Goal: Transaction & Acquisition: Register for event/course

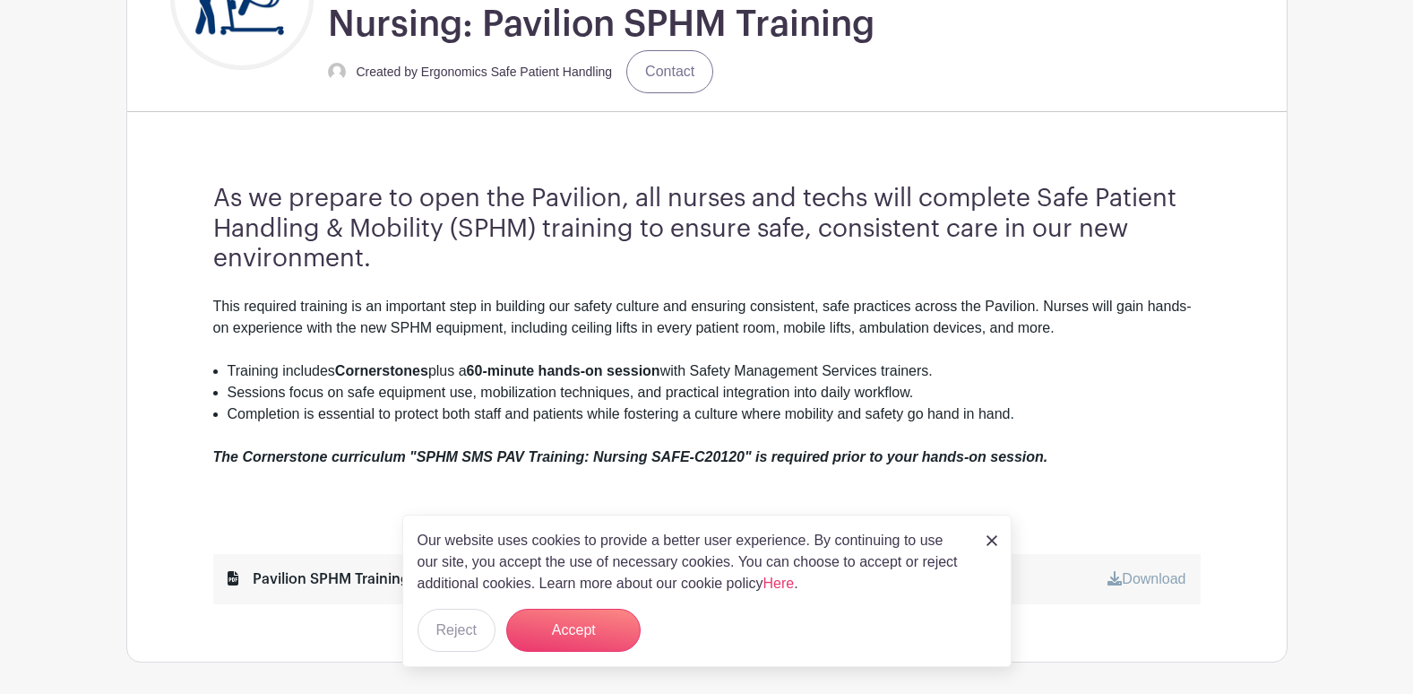
scroll to position [538, 0]
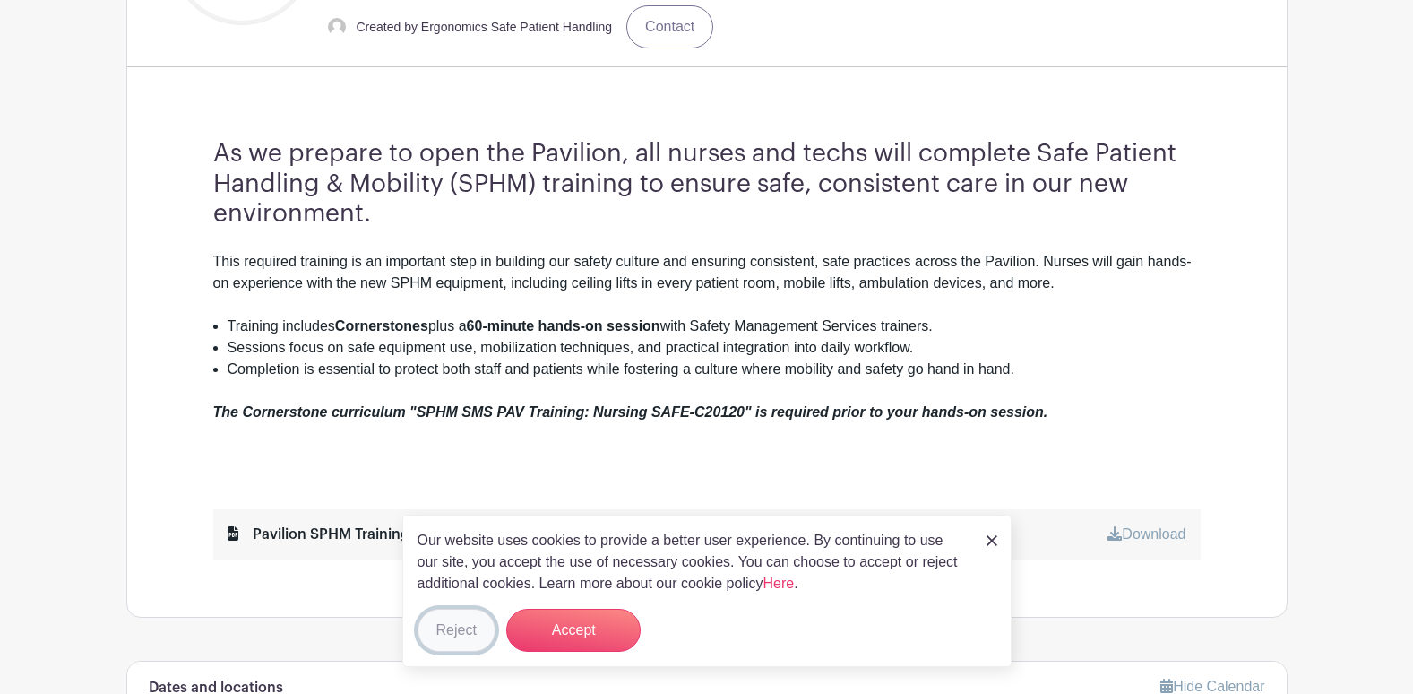
click at [464, 626] on button "Reject" at bounding box center [457, 630] width 78 height 43
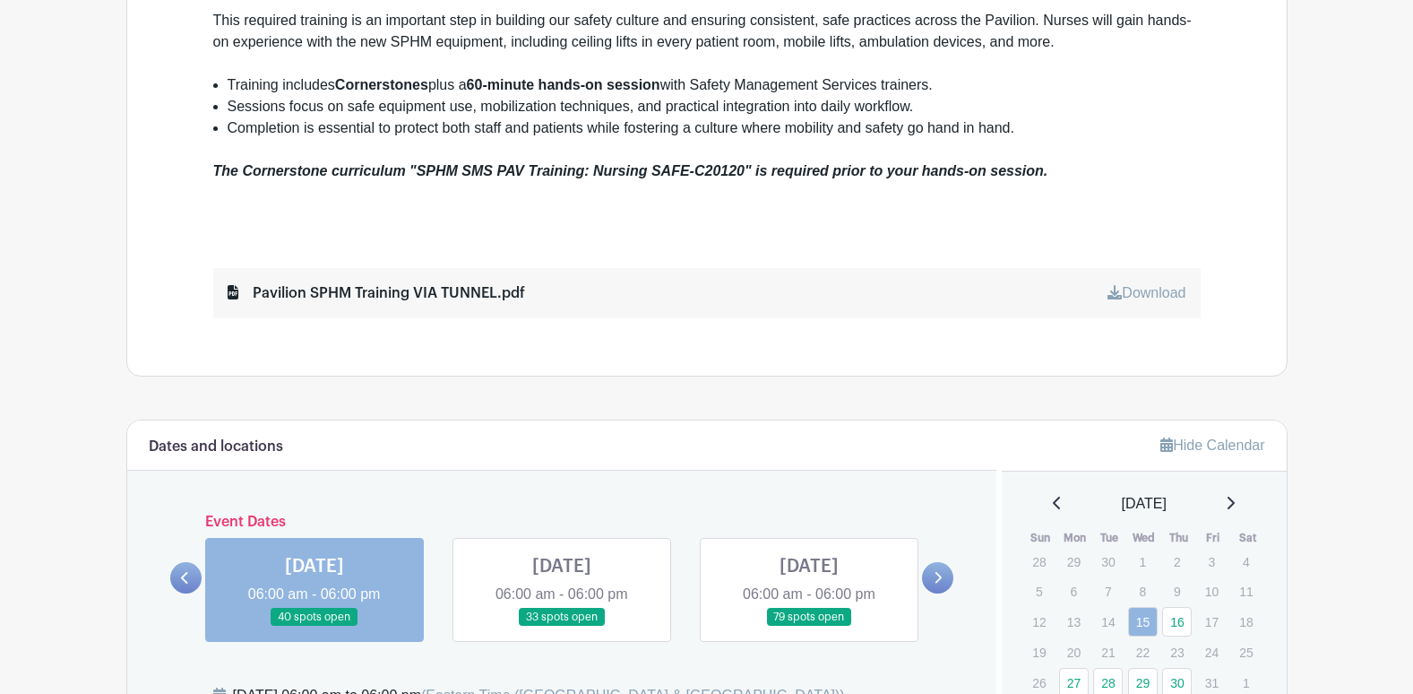
scroll to position [986, 0]
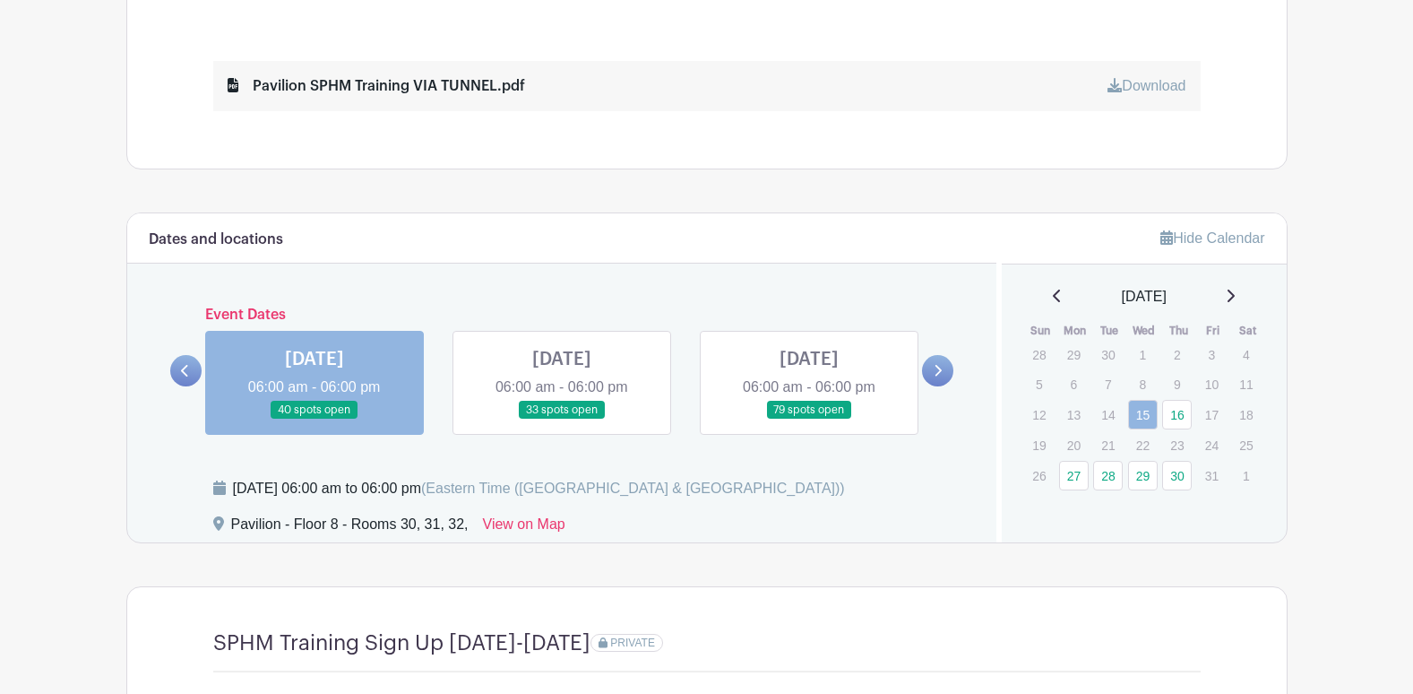
click at [938, 368] on icon at bounding box center [939, 371] width 7 height 12
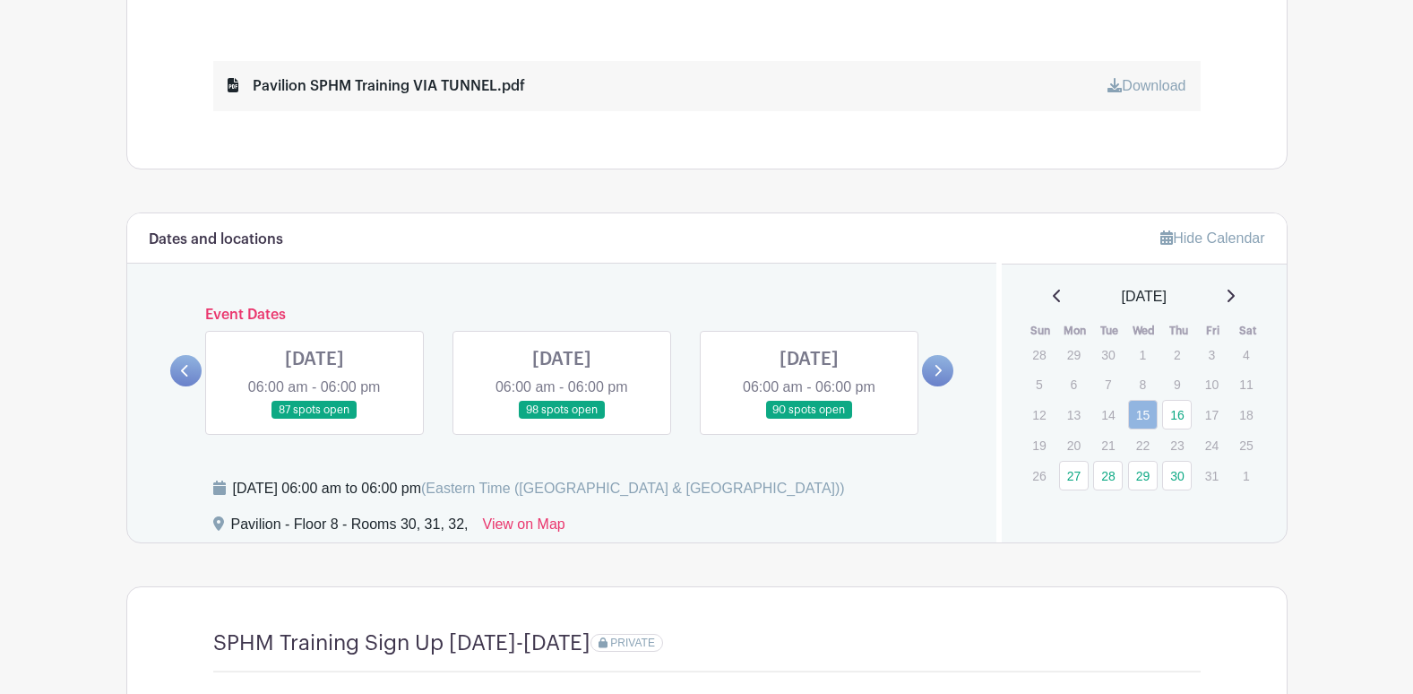
click at [187, 378] on link at bounding box center [185, 370] width 31 height 31
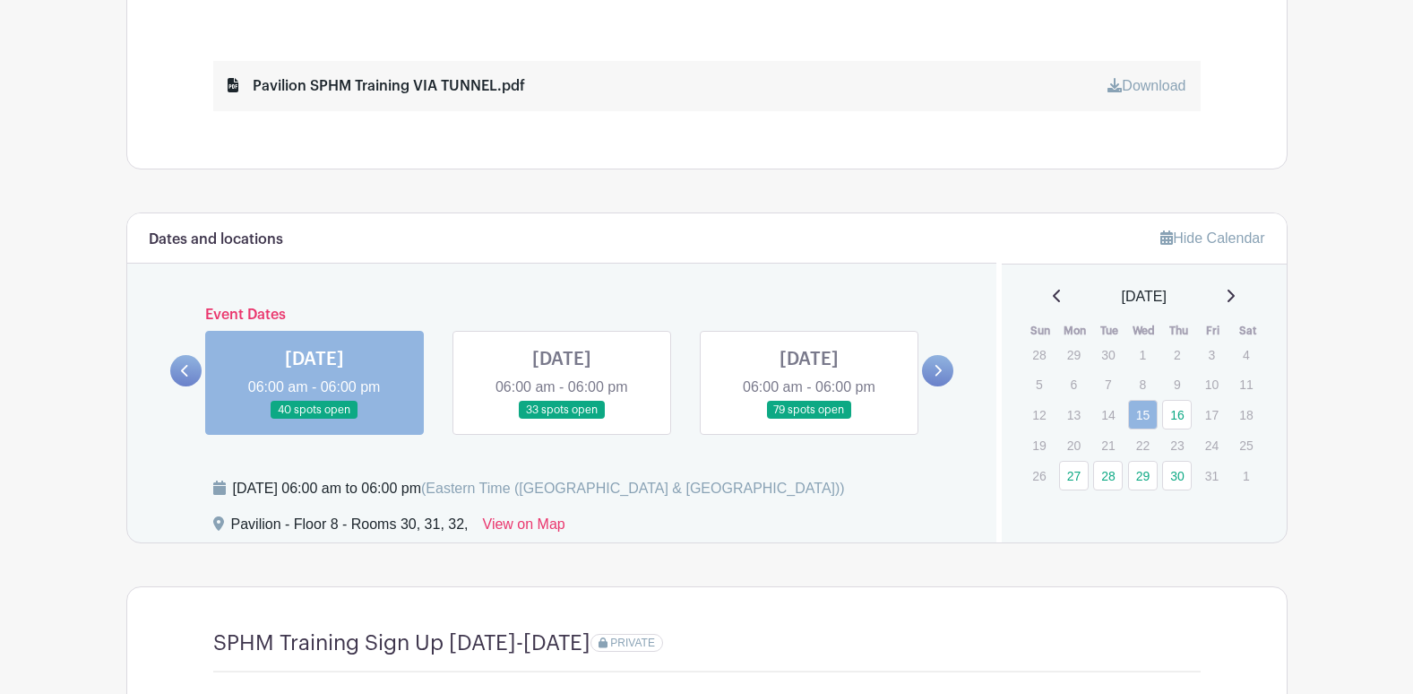
click at [935, 372] on icon at bounding box center [938, 370] width 8 height 13
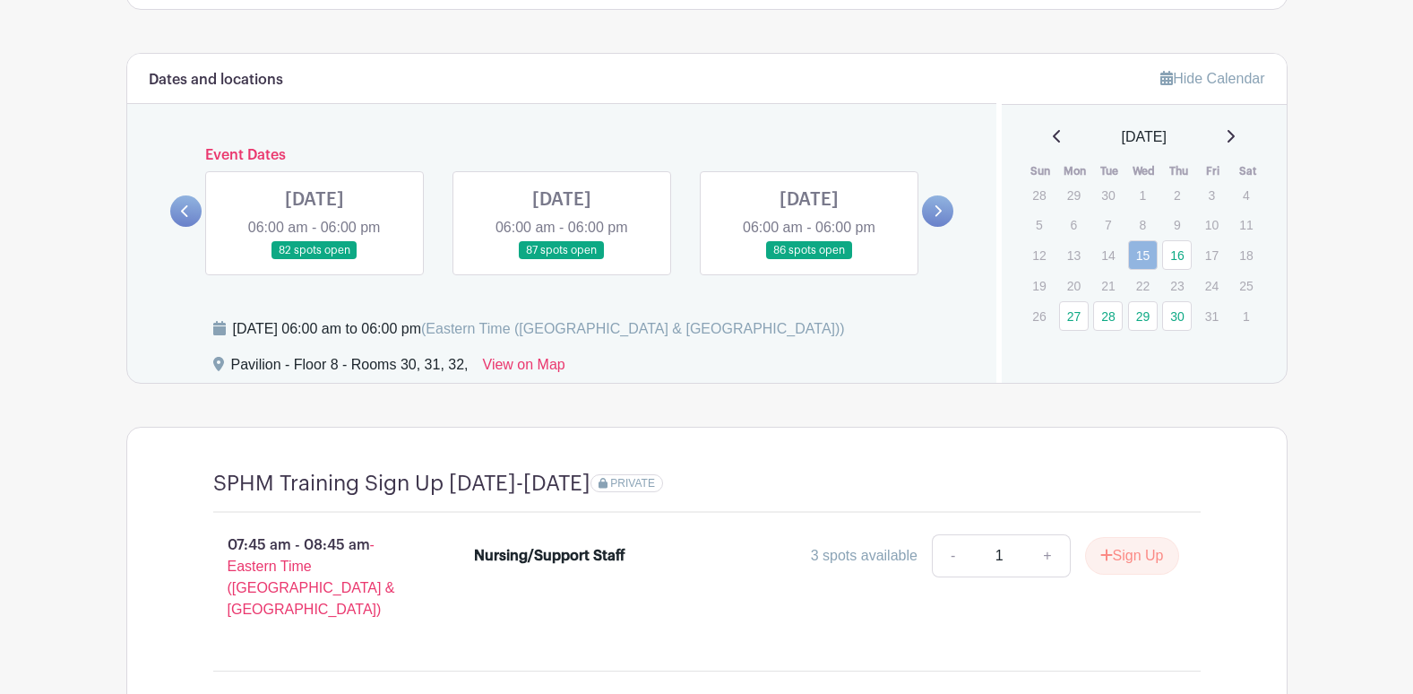
scroll to position [1099, 0]
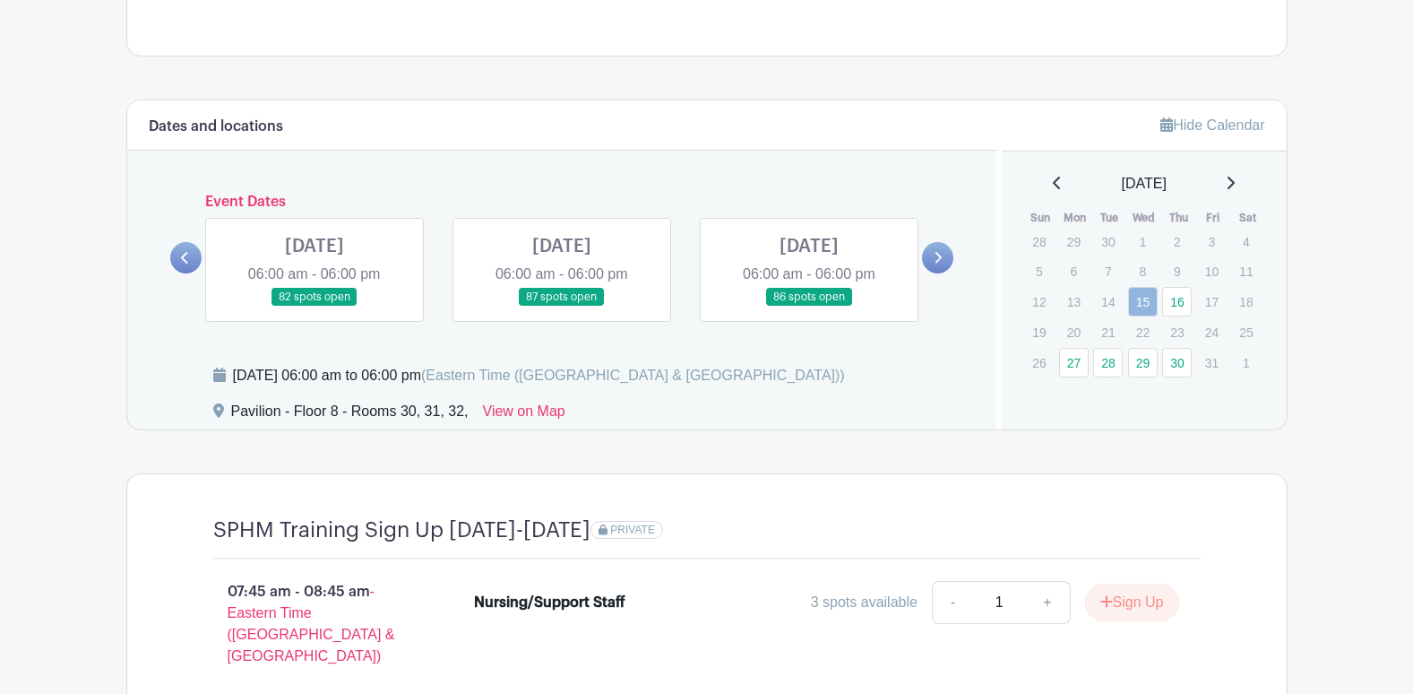
click at [809, 307] on link at bounding box center [809, 307] width 0 height 0
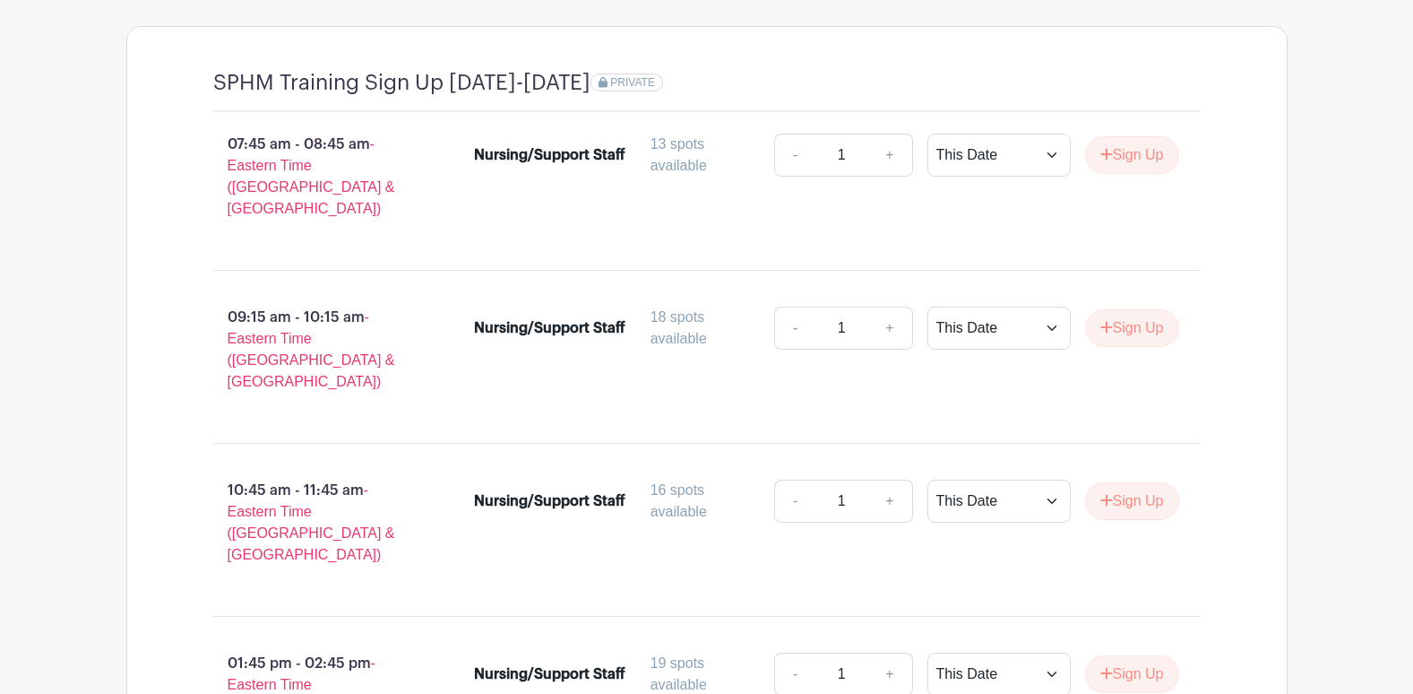
scroll to position [1547, 0]
click at [1140, 481] on button "Sign Up" at bounding box center [1132, 500] width 94 height 38
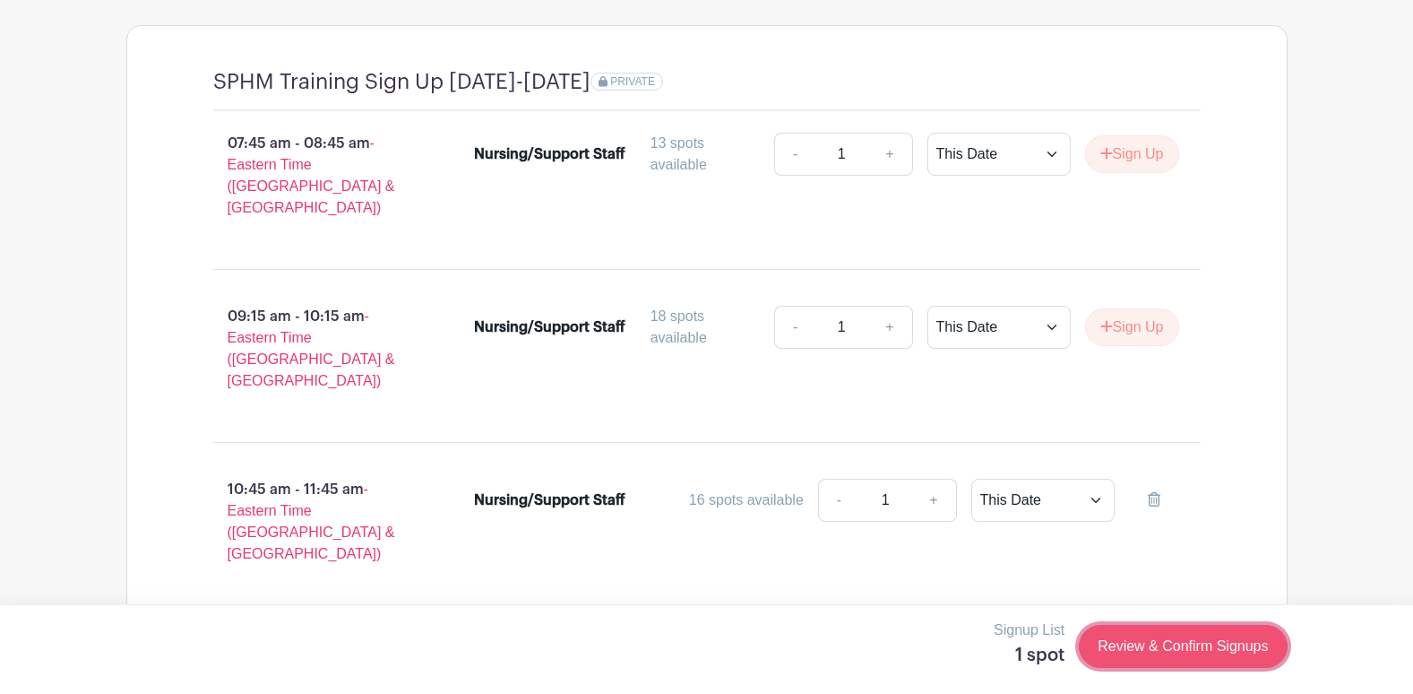
click at [1154, 644] on link "Review & Confirm Signups" at bounding box center [1183, 646] width 208 height 43
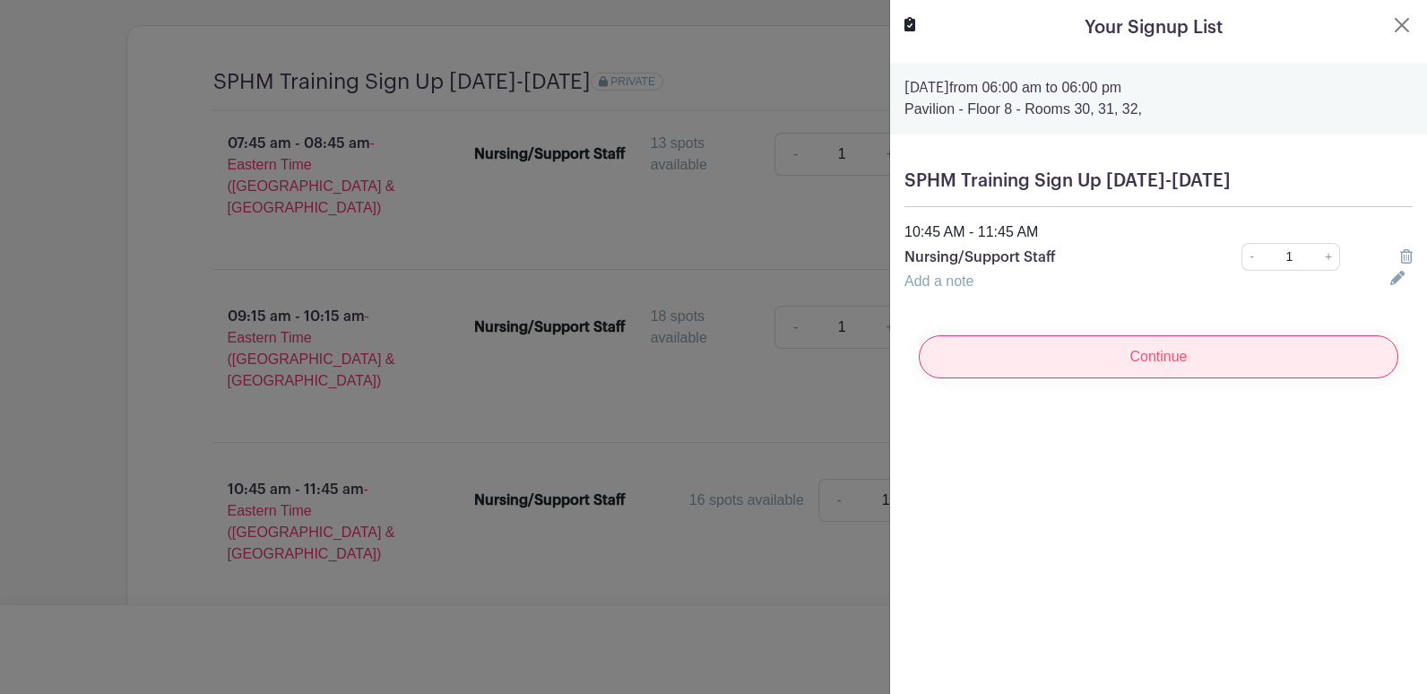
click at [1100, 356] on input "Continue" at bounding box center [1159, 356] width 480 height 43
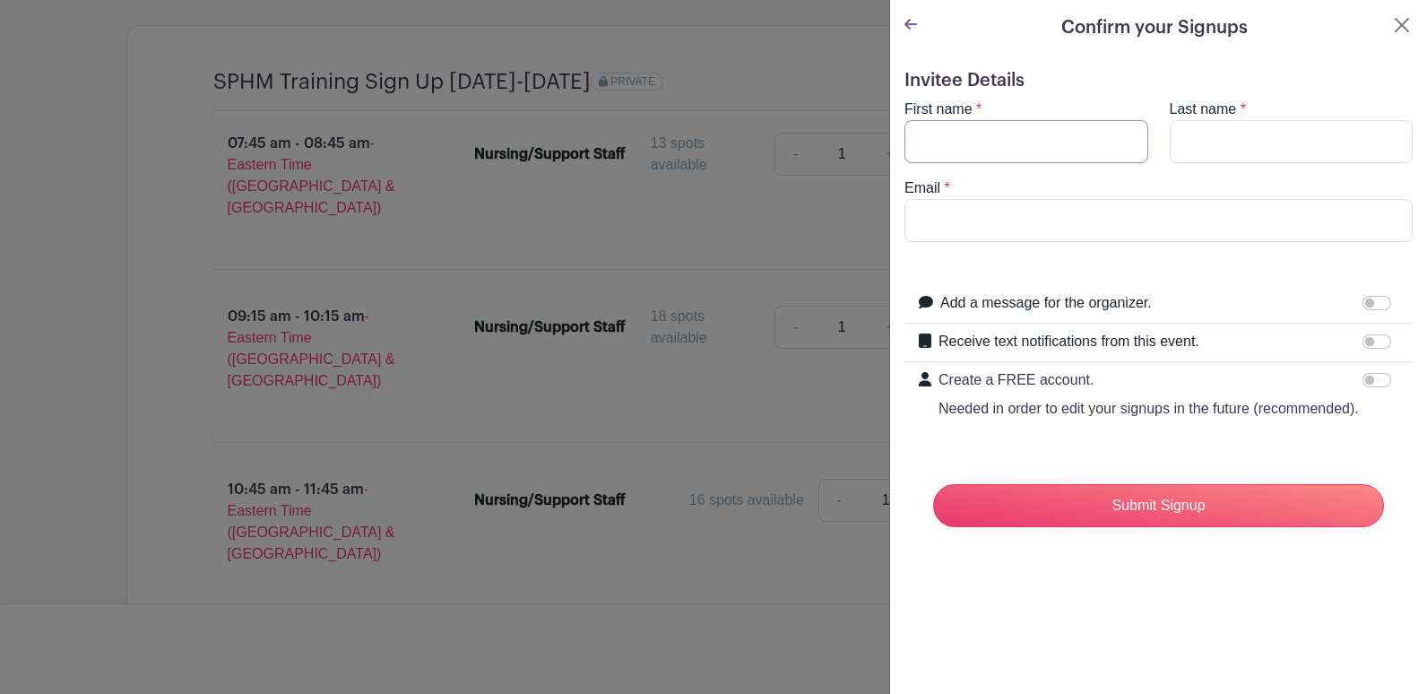
click at [1034, 136] on input "First name" at bounding box center [1026, 141] width 244 height 43
type input "[PERSON_NAME]"
type input "[EMAIL_ADDRESS][DOMAIN_NAME]"
click at [905, 481] on form "Invitee Details First name * [PERSON_NAME] Last name * [PERSON_NAME] Email * [E…" at bounding box center [1158, 305] width 508 height 471
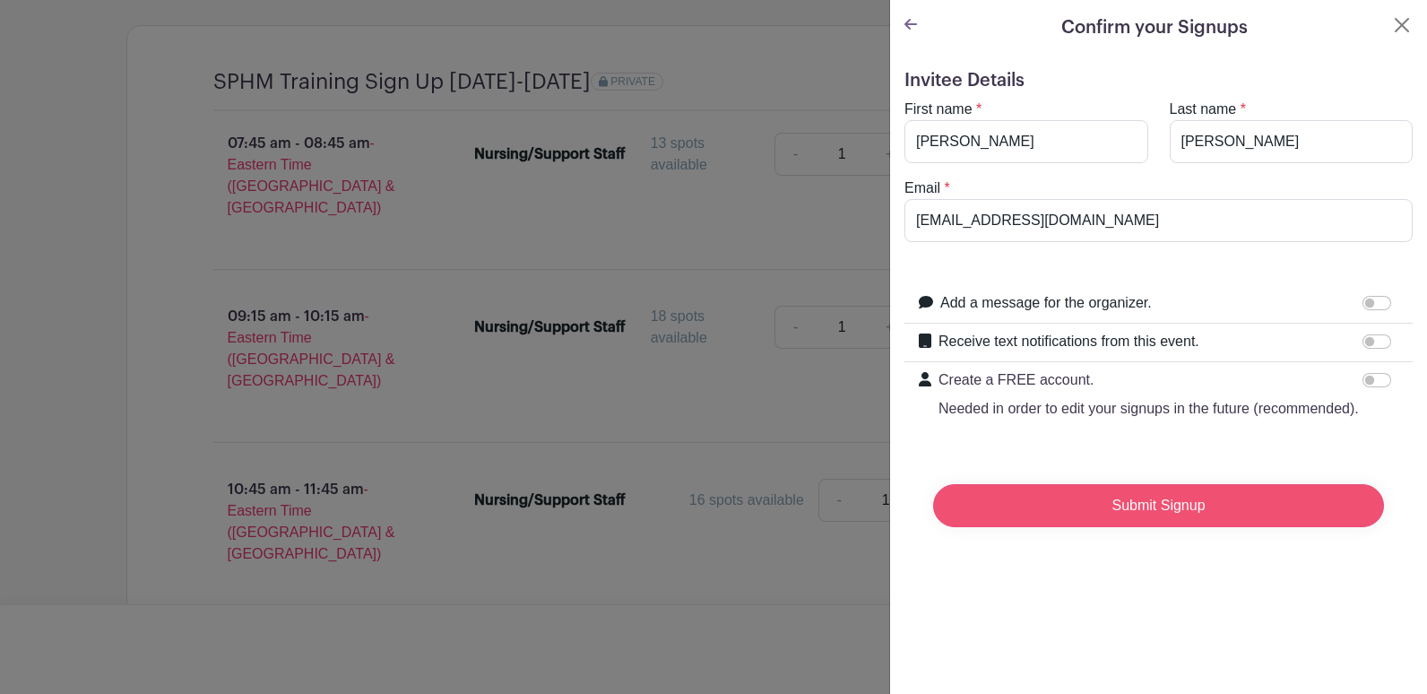
click at [1060, 519] on input "Submit Signup" at bounding box center [1158, 505] width 451 height 43
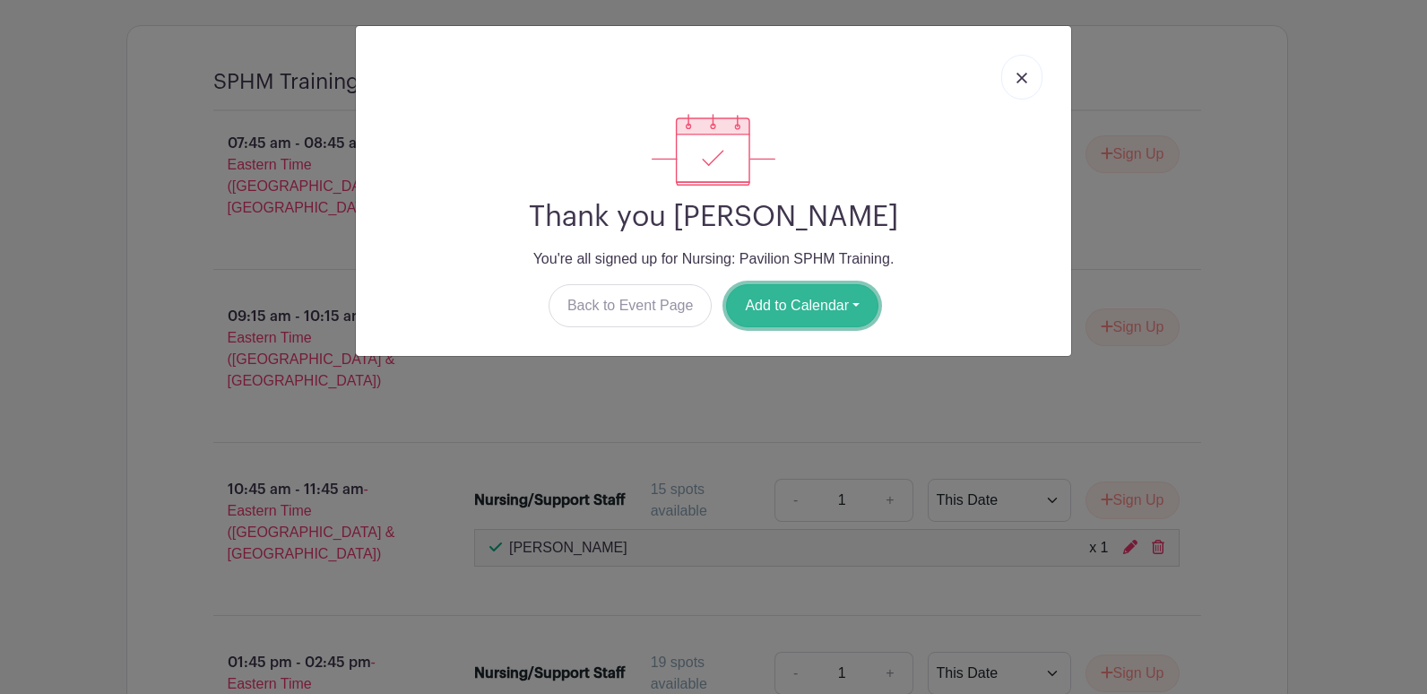
click at [807, 311] on button "Add to Calendar" at bounding box center [802, 305] width 152 height 43
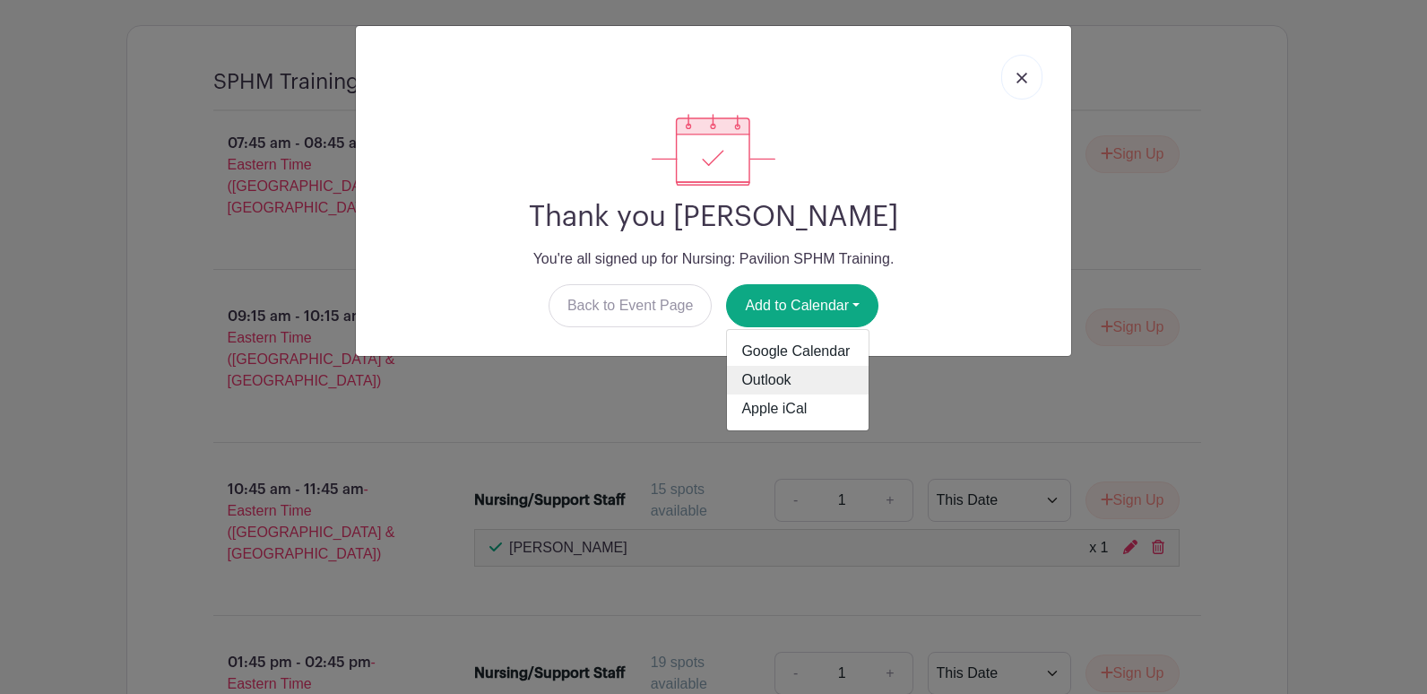
click at [809, 370] on link "Outlook" at bounding box center [798, 380] width 142 height 29
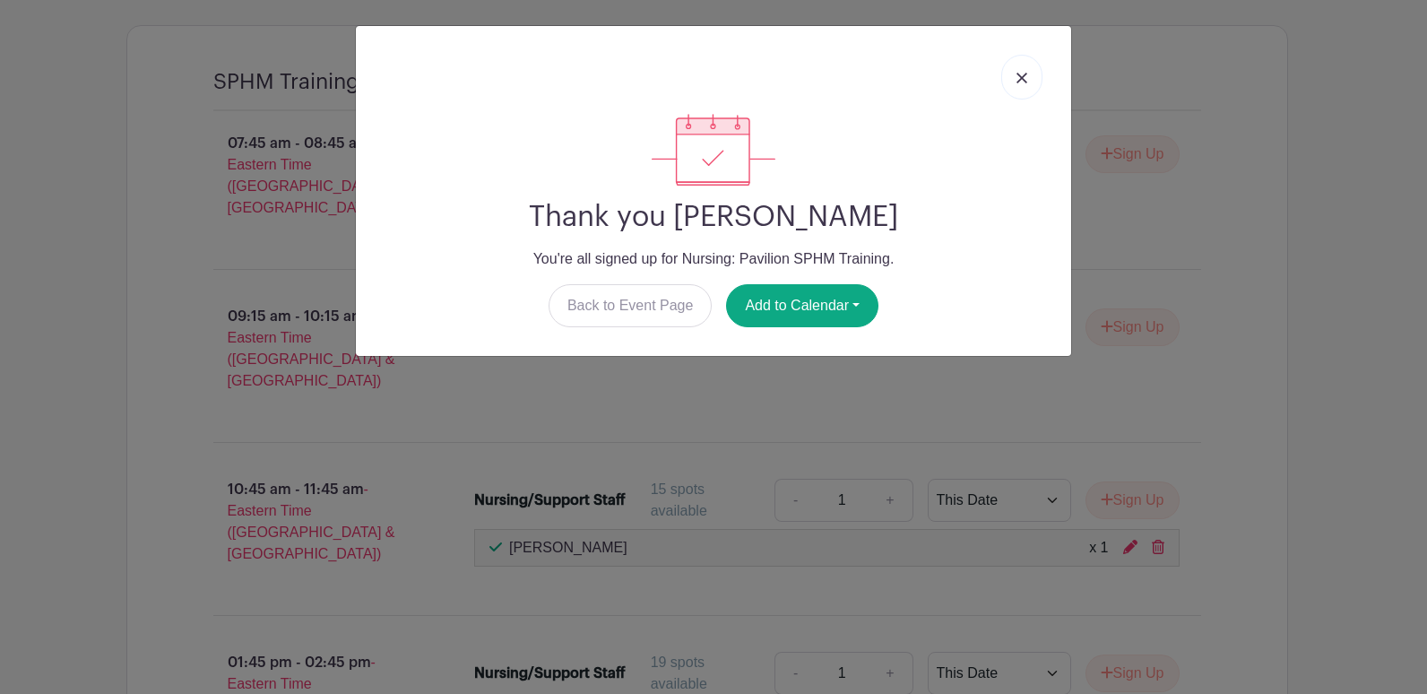
click at [1355, 206] on div "Thank you [PERSON_NAME] You're all signed up for Nursing: Pavilion SPHM Trainin…" at bounding box center [713, 347] width 1427 height 694
